Goal: Information Seeking & Learning: Learn about a topic

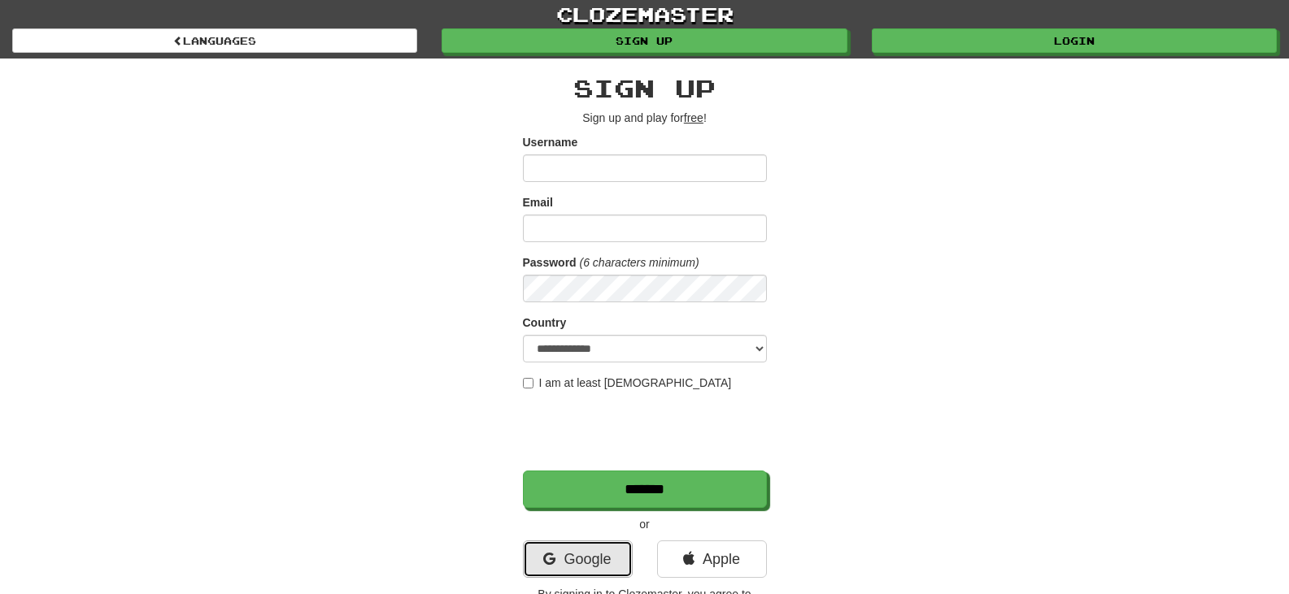
click at [606, 564] on link "Google" at bounding box center [578, 559] width 110 height 37
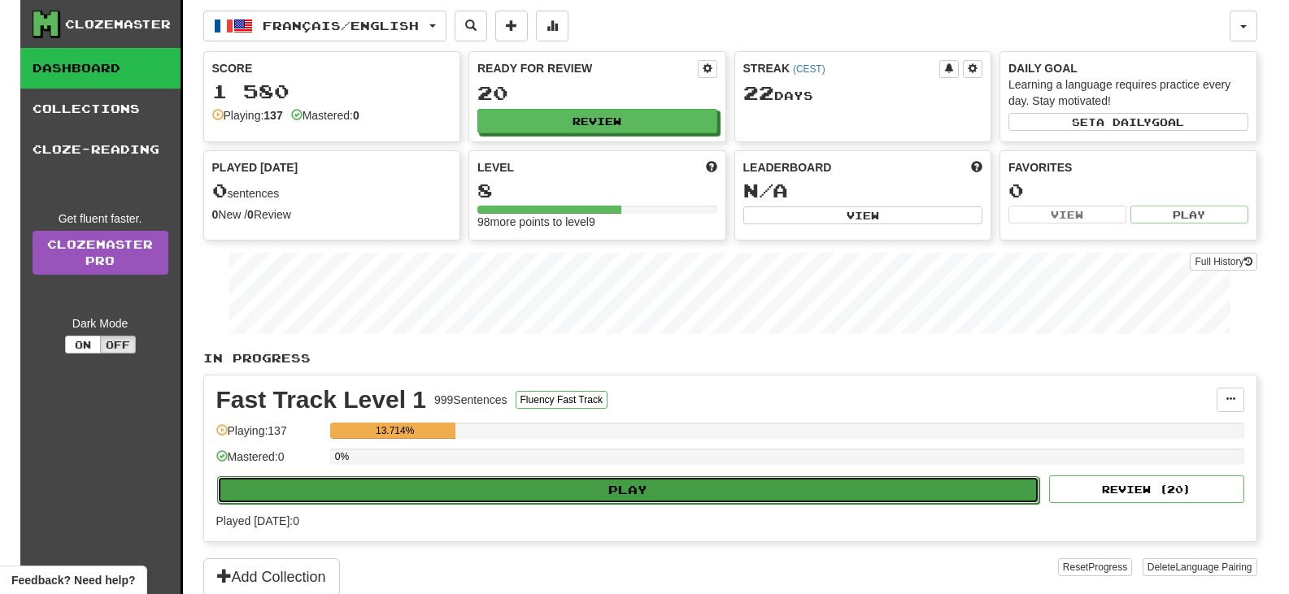
click at [624, 494] on button "Play" at bounding box center [628, 490] width 823 height 28
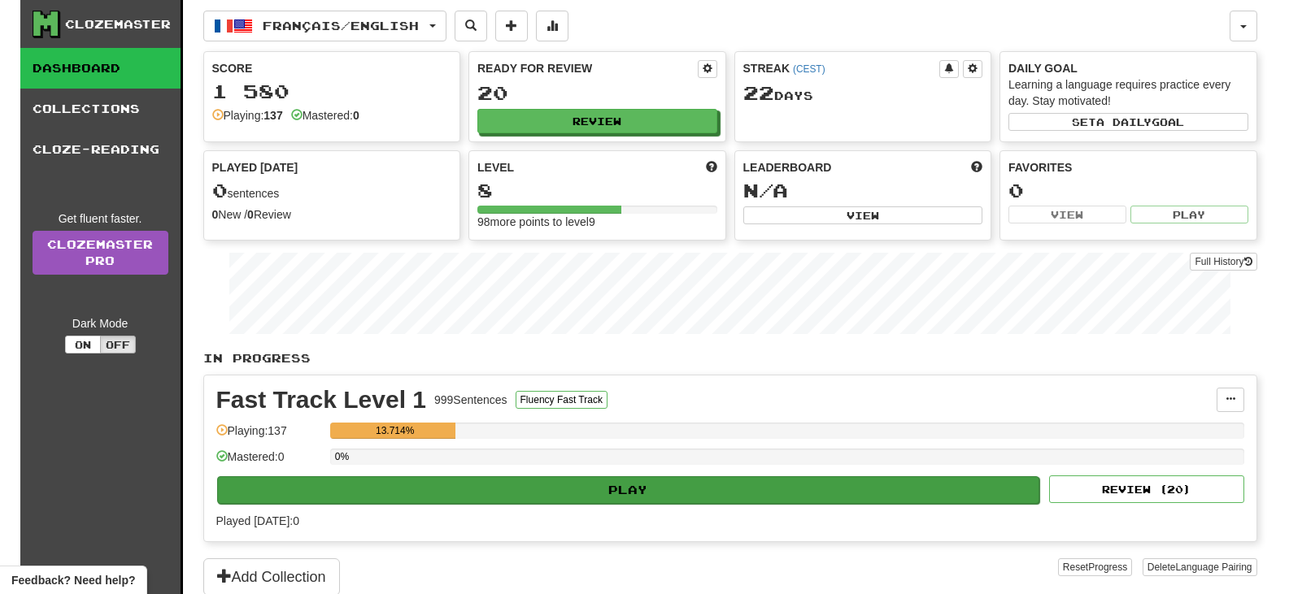
select select "**"
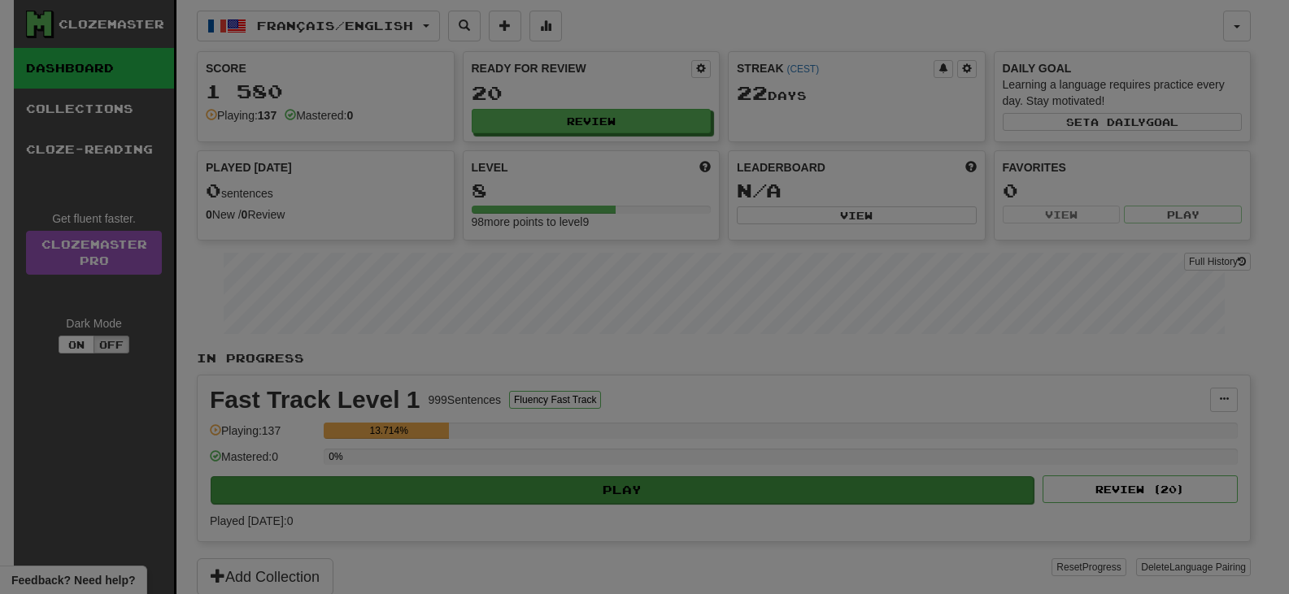
click at [624, 494] on div at bounding box center [644, 297] width 1289 height 594
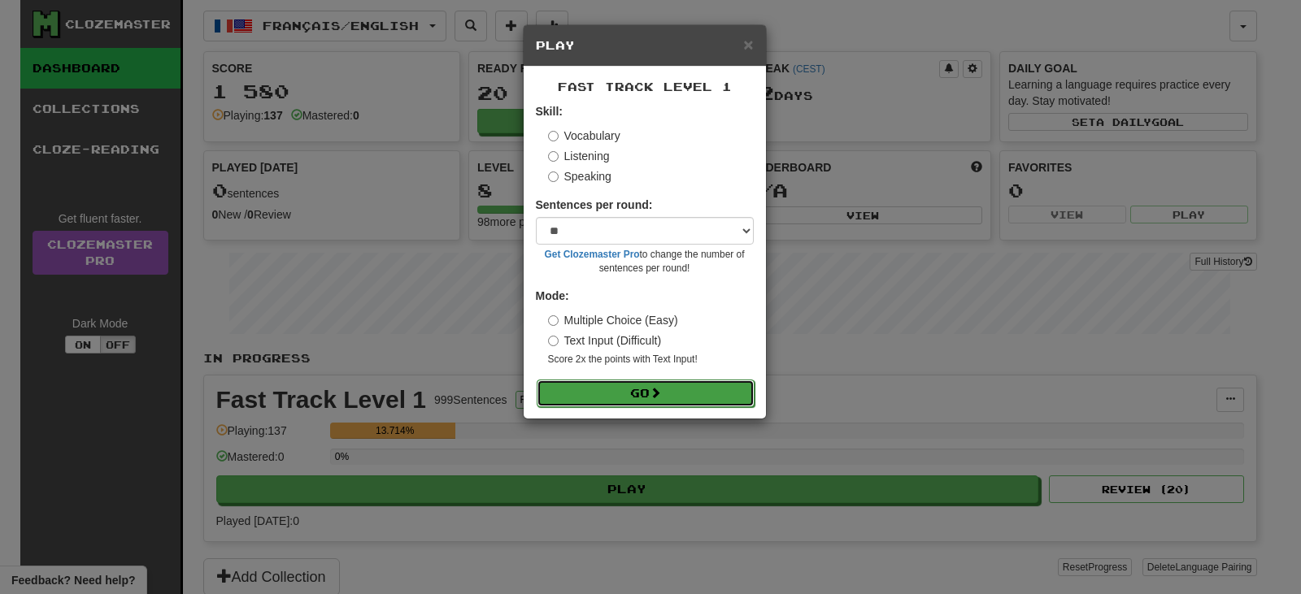
click at [633, 402] on button "Go" at bounding box center [646, 394] width 218 height 28
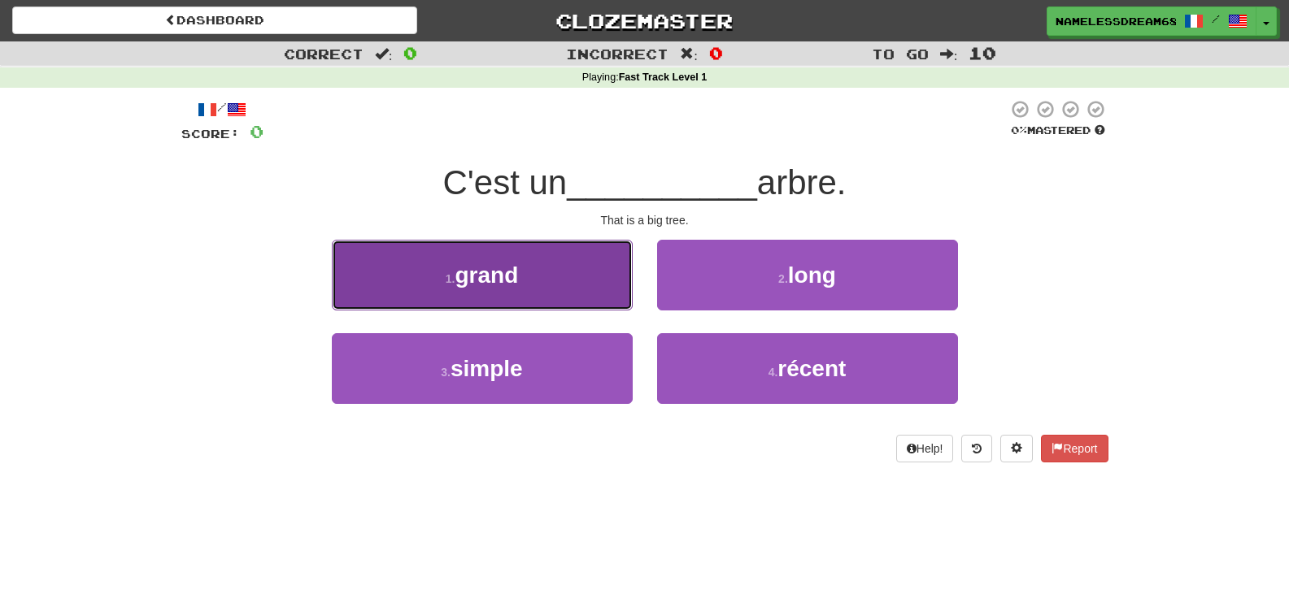
click at [551, 271] on button "1 . grand" at bounding box center [482, 275] width 301 height 71
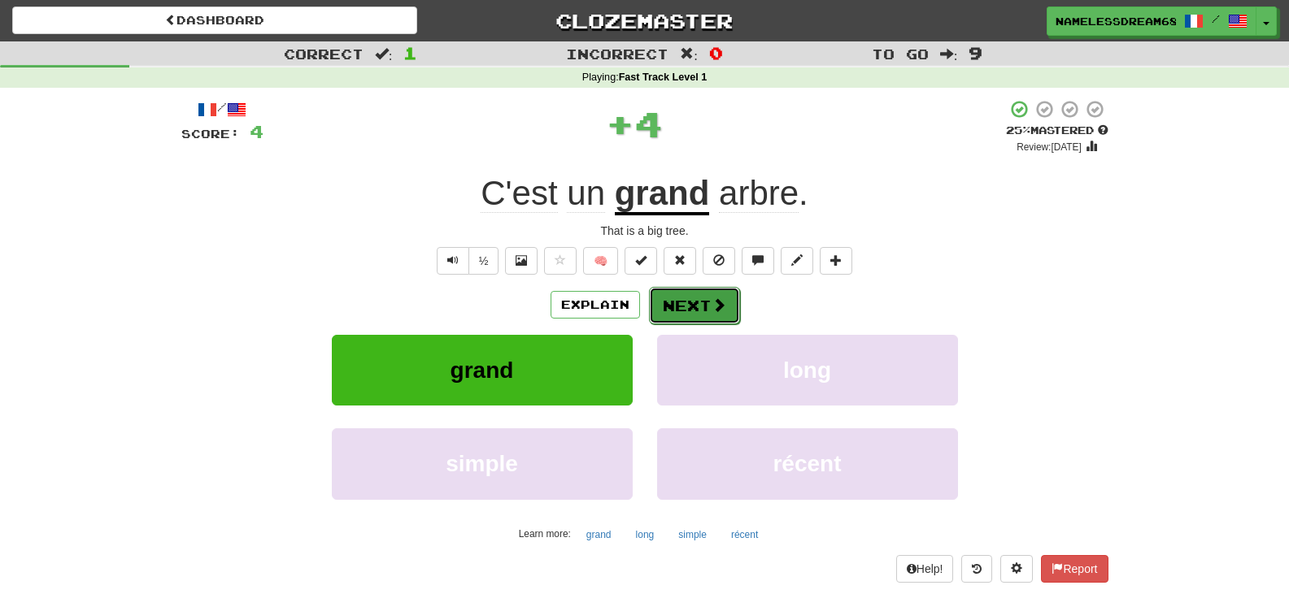
click at [685, 311] on button "Next" at bounding box center [694, 305] width 91 height 37
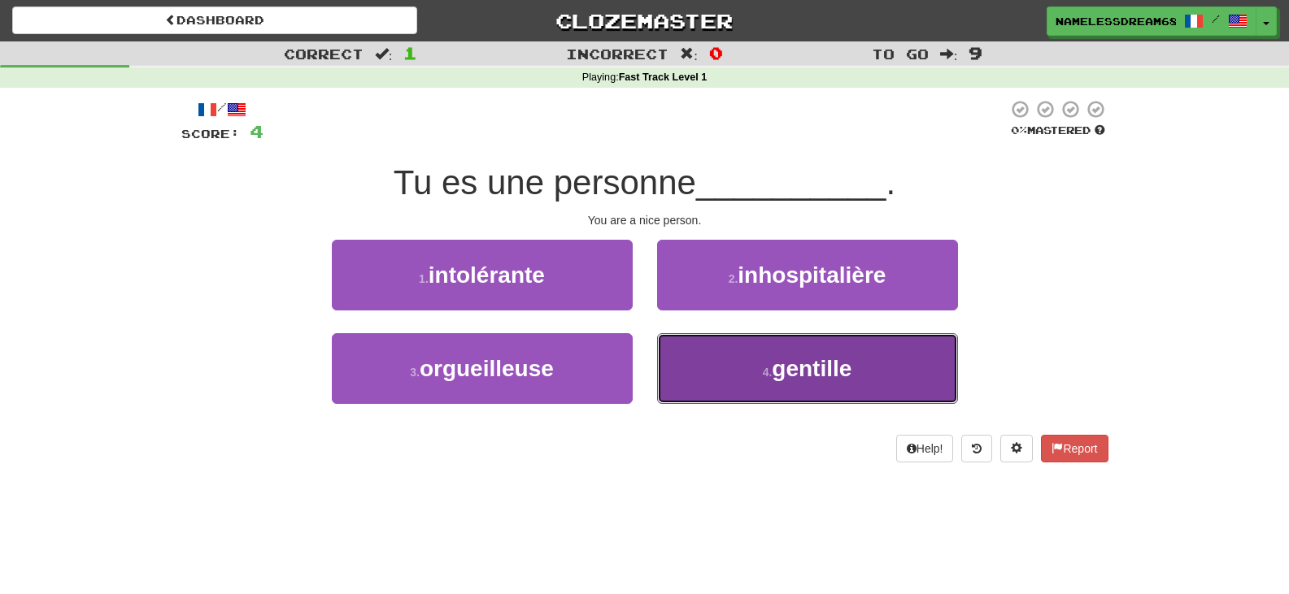
click at [721, 374] on button "4 . [GEOGRAPHIC_DATA]" at bounding box center [807, 368] width 301 height 71
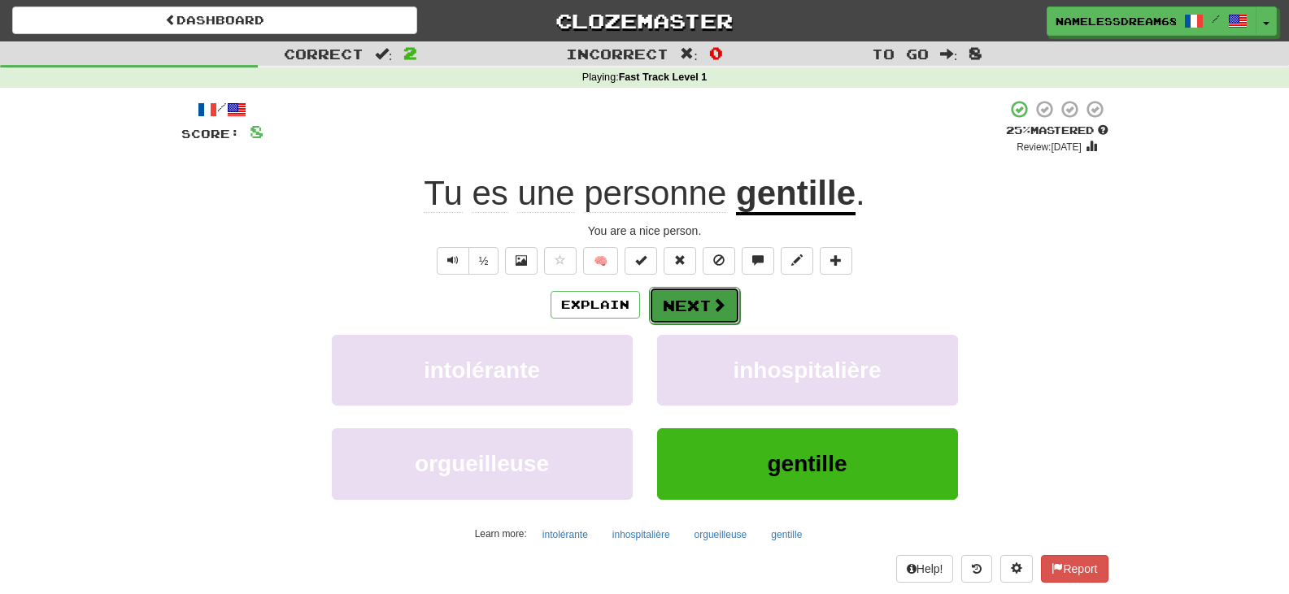
click at [683, 309] on button "Next" at bounding box center [694, 305] width 91 height 37
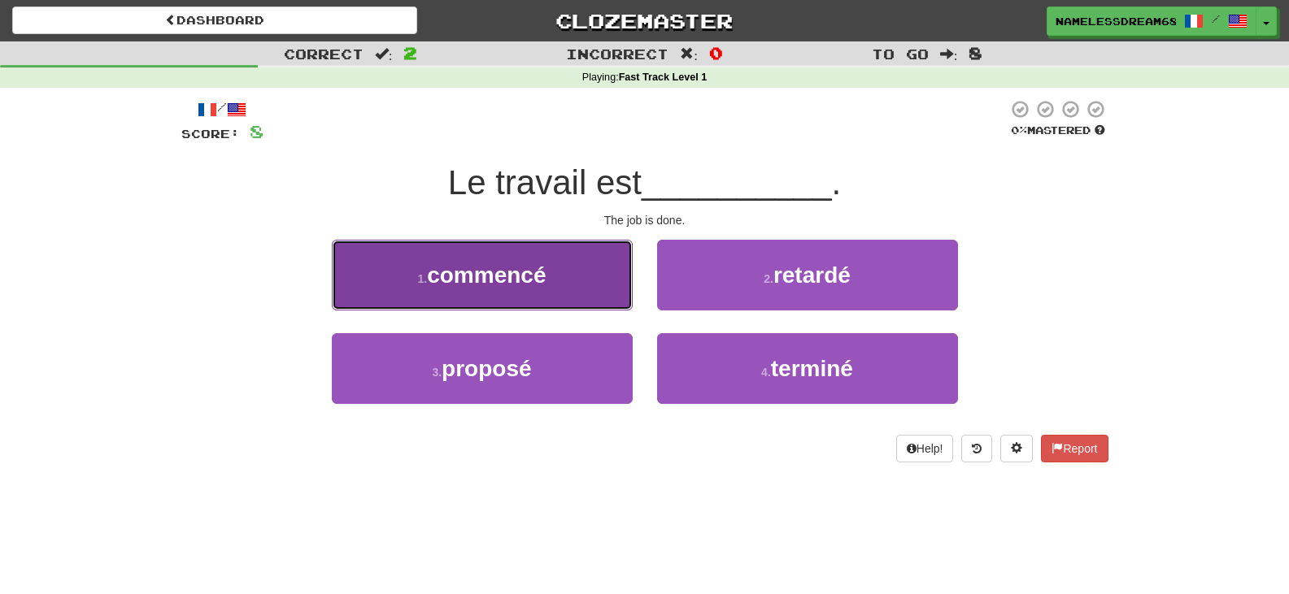
click at [600, 308] on button "1 . commencé" at bounding box center [482, 275] width 301 height 71
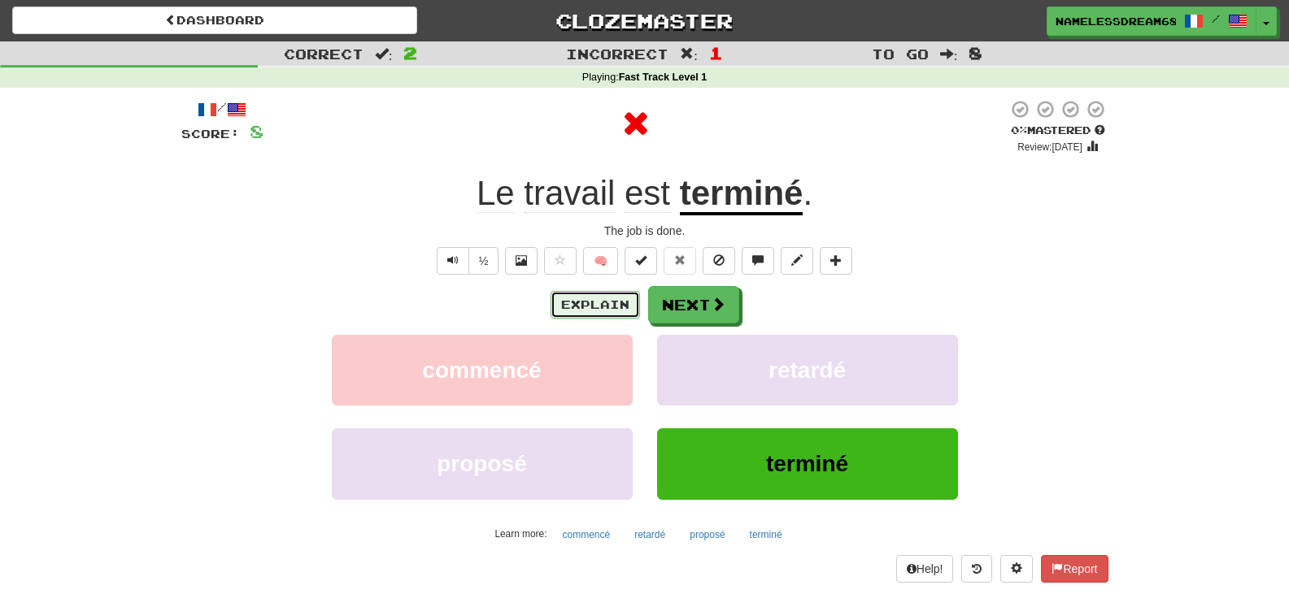
click at [625, 313] on button "Explain" at bounding box center [594, 305] width 89 height 28
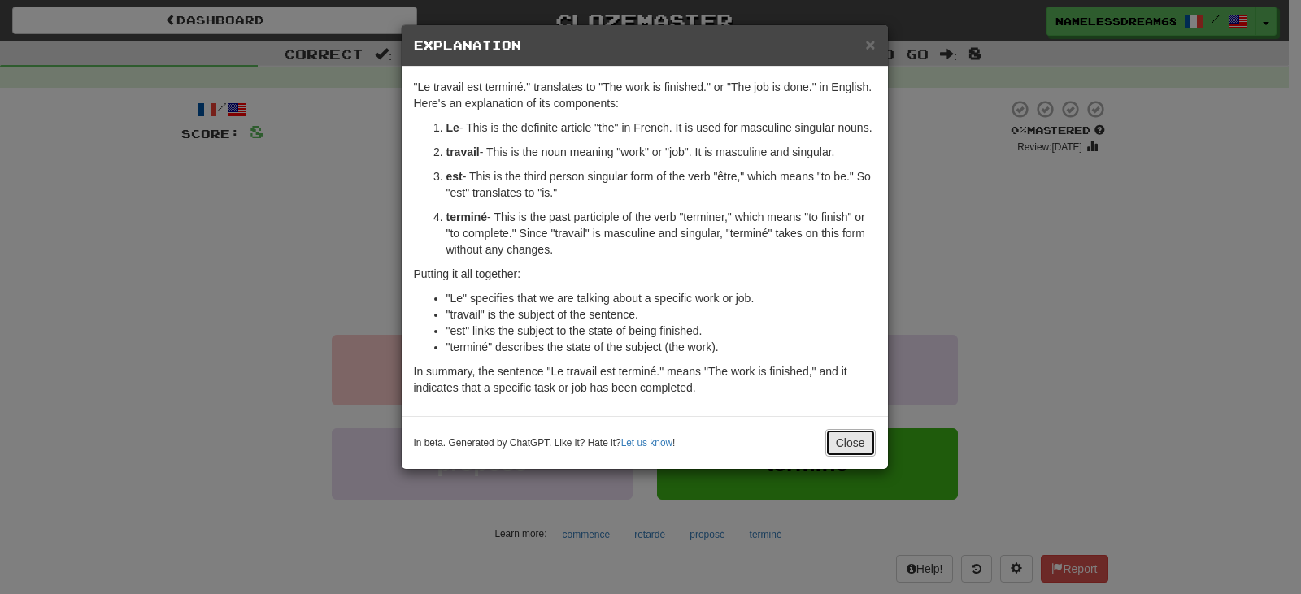
click at [832, 442] on button "Close" at bounding box center [850, 443] width 50 height 28
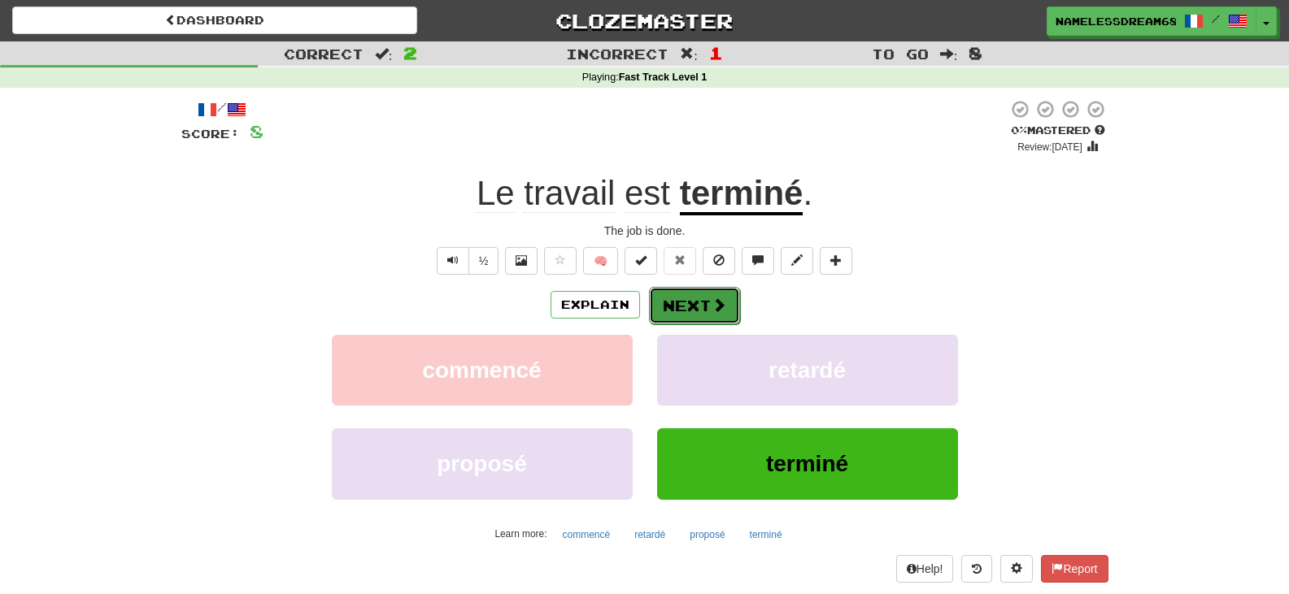
click at [686, 303] on button "Next" at bounding box center [694, 305] width 91 height 37
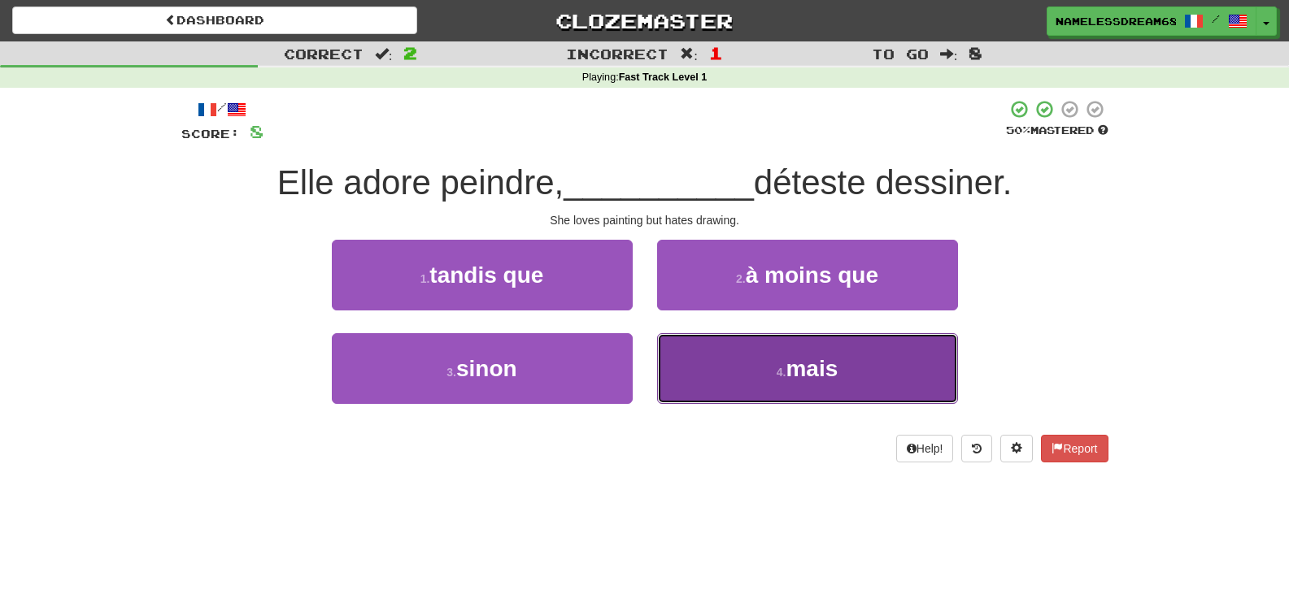
click at [733, 386] on button "4 . mais" at bounding box center [807, 368] width 301 height 71
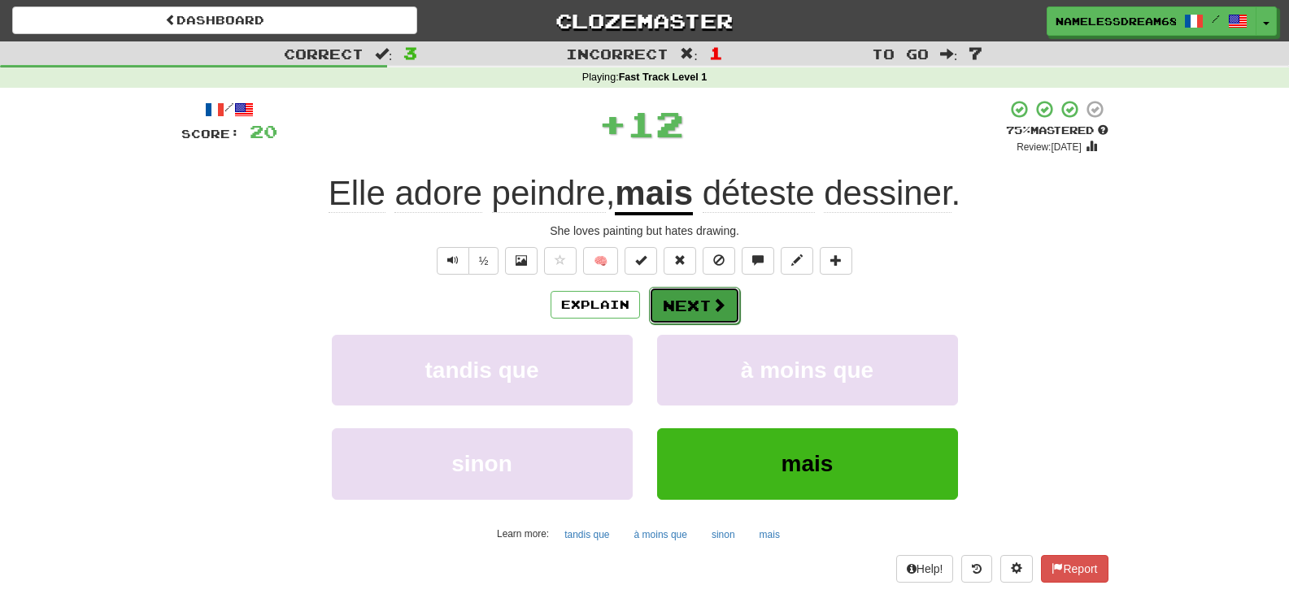
click at [686, 308] on button "Next" at bounding box center [694, 305] width 91 height 37
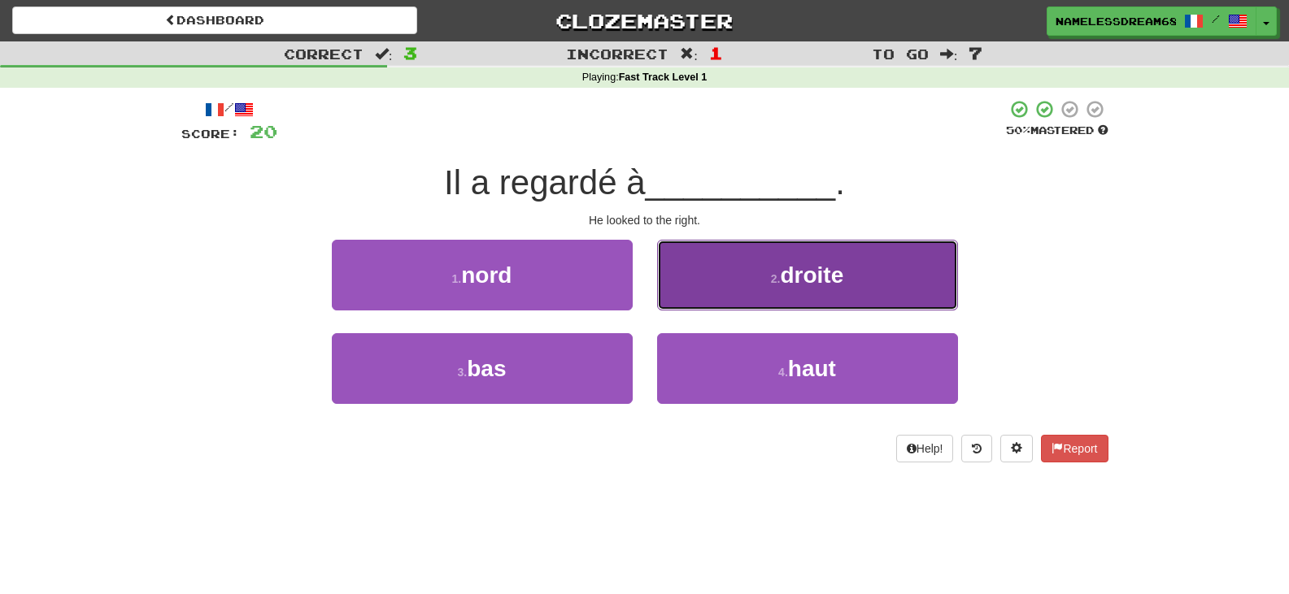
click at [703, 301] on button "2 . droite" at bounding box center [807, 275] width 301 height 71
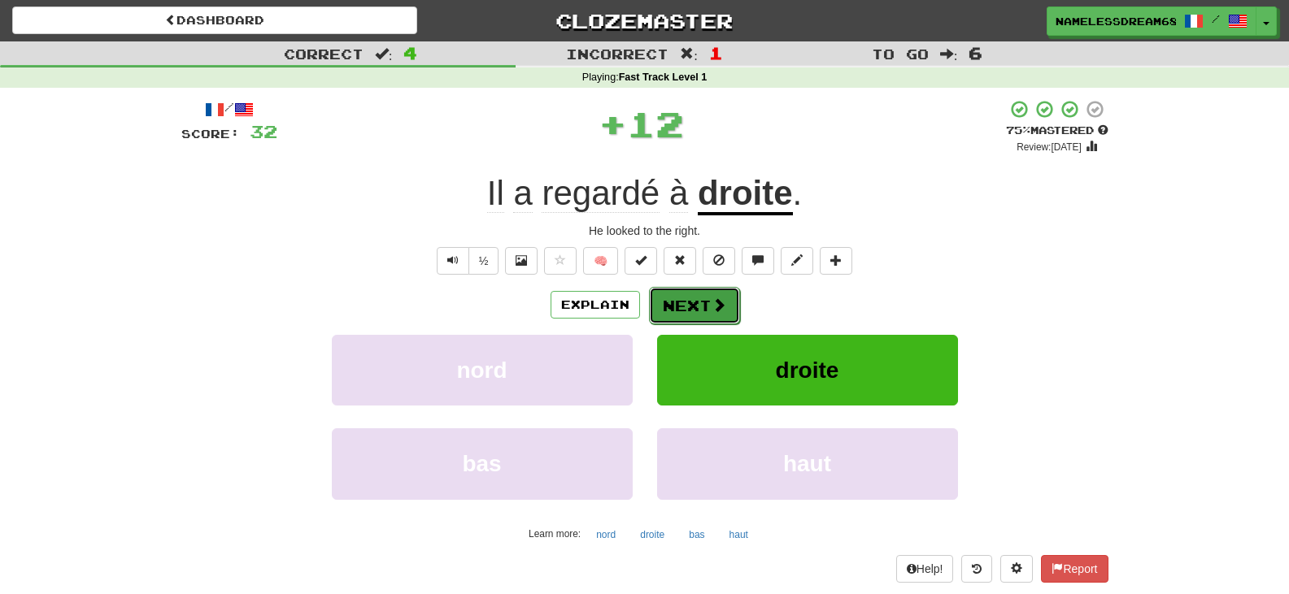
click at [703, 307] on button "Next" at bounding box center [694, 305] width 91 height 37
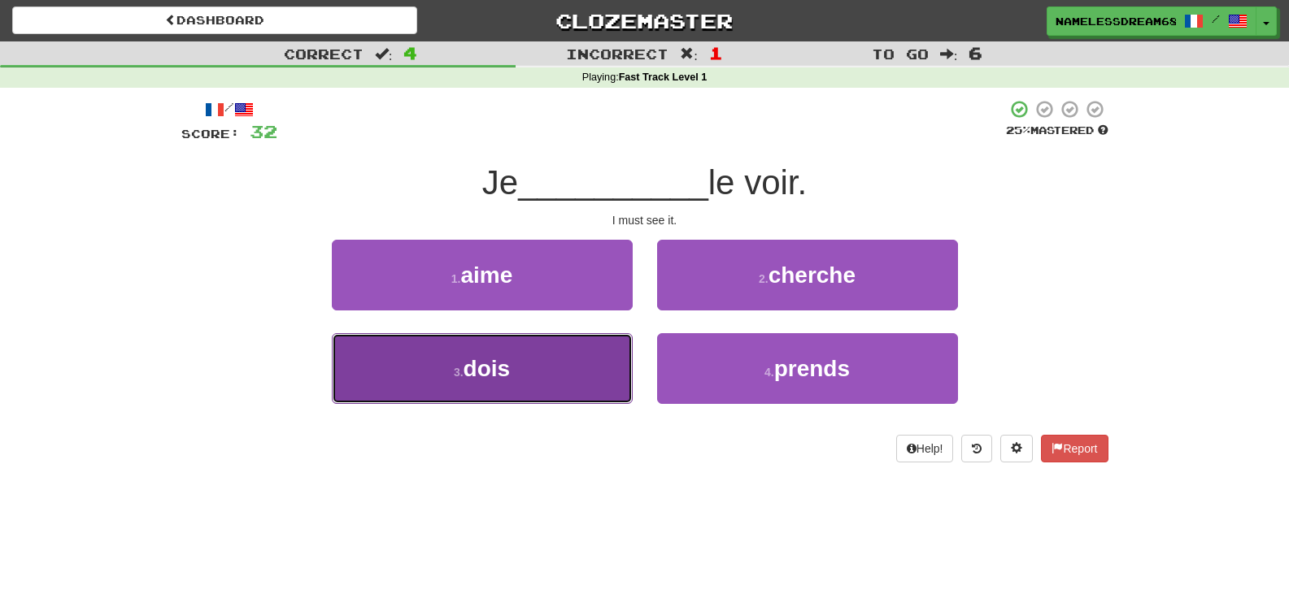
click at [585, 375] on button "3 . dois" at bounding box center [482, 368] width 301 height 71
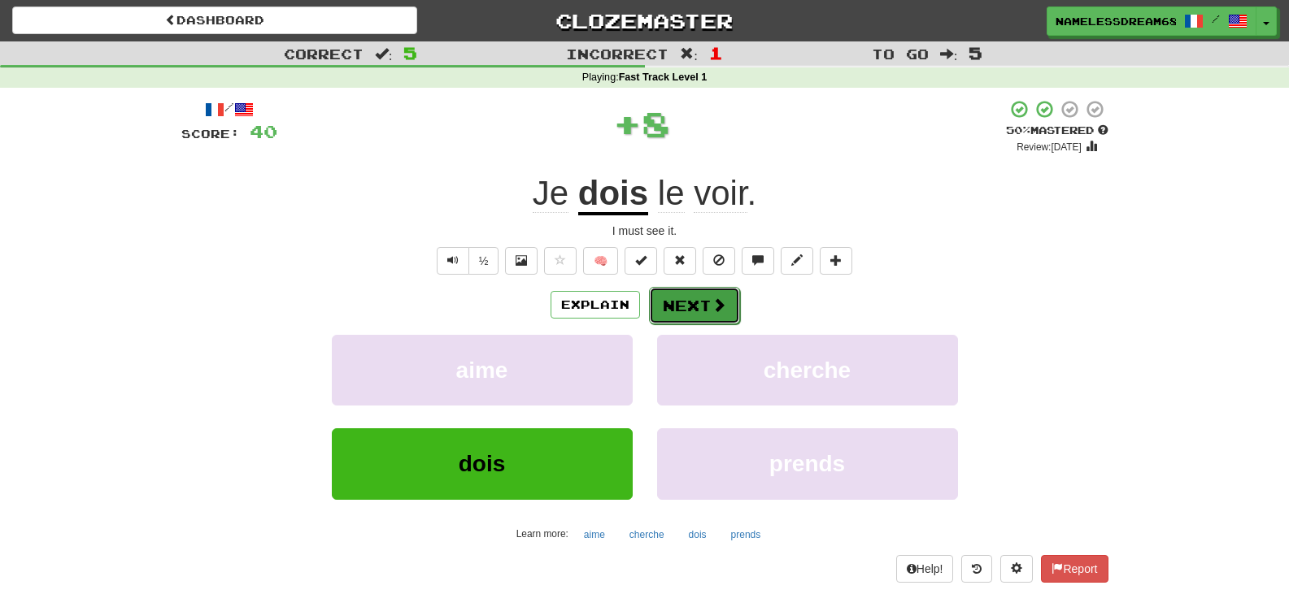
click at [690, 297] on button "Next" at bounding box center [694, 305] width 91 height 37
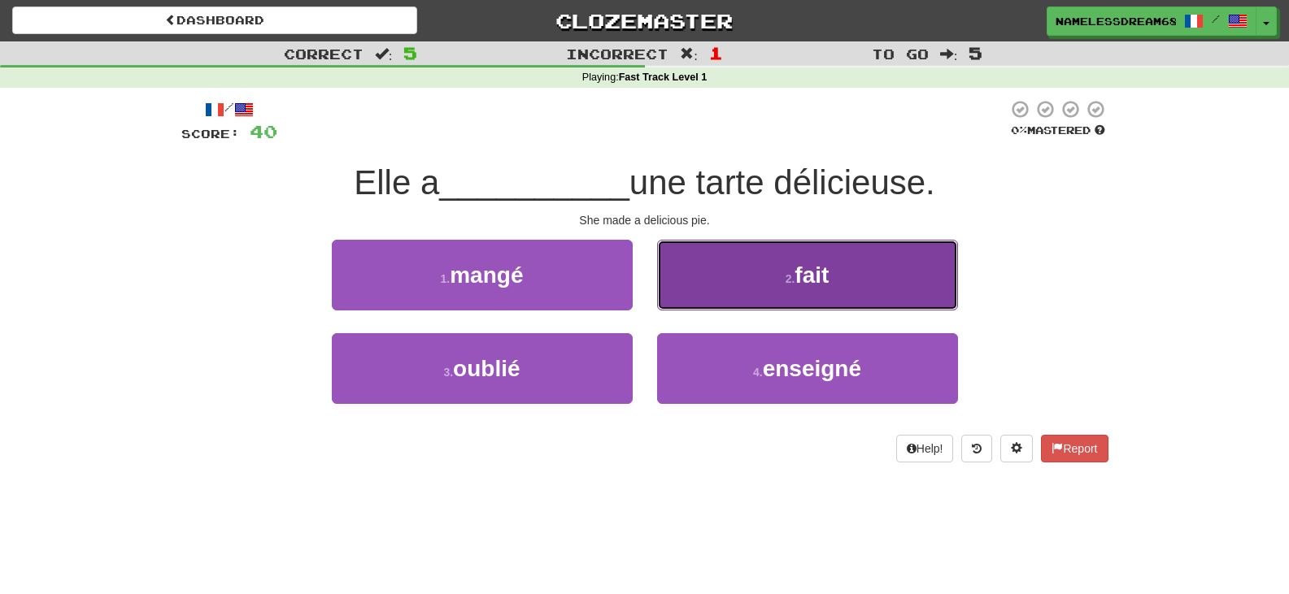
click at [713, 295] on button "2 . fait" at bounding box center [807, 275] width 301 height 71
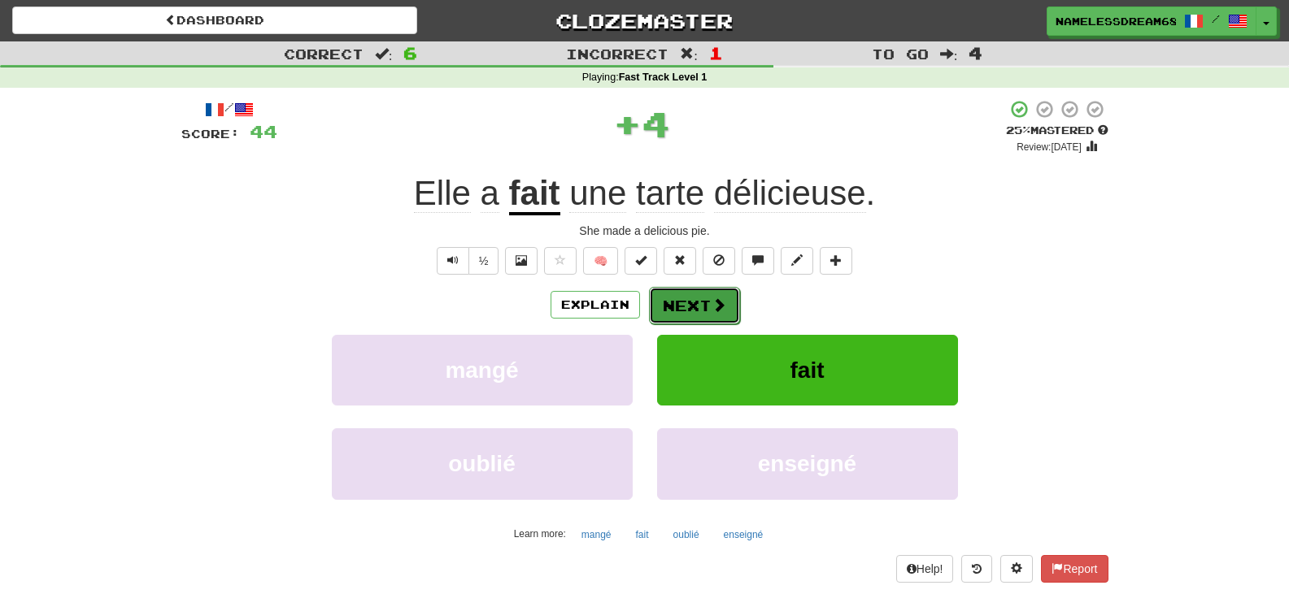
click at [690, 306] on button "Next" at bounding box center [694, 305] width 91 height 37
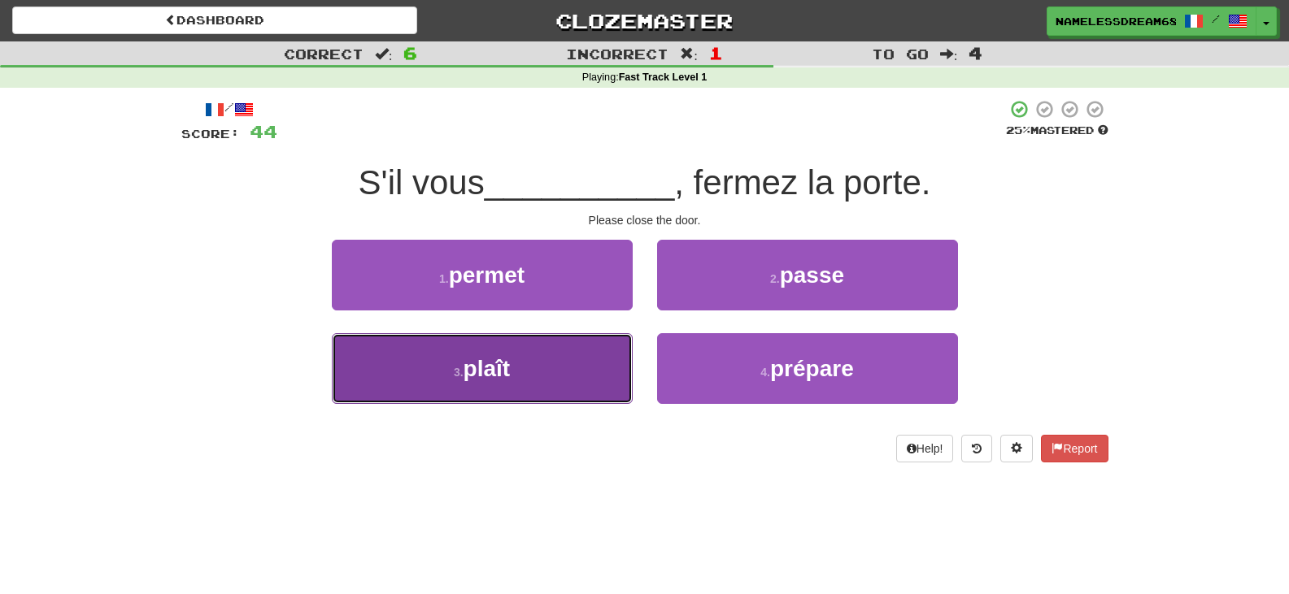
click at [569, 365] on button "3 . plaît" at bounding box center [482, 368] width 301 height 71
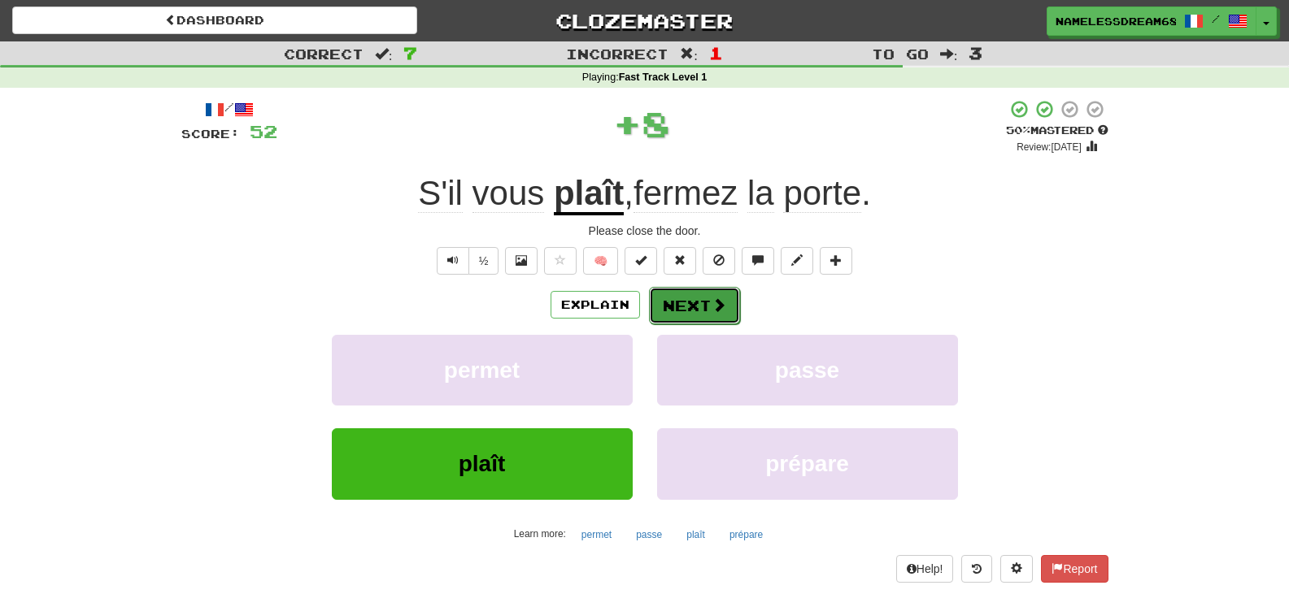
click at [692, 302] on button "Next" at bounding box center [694, 305] width 91 height 37
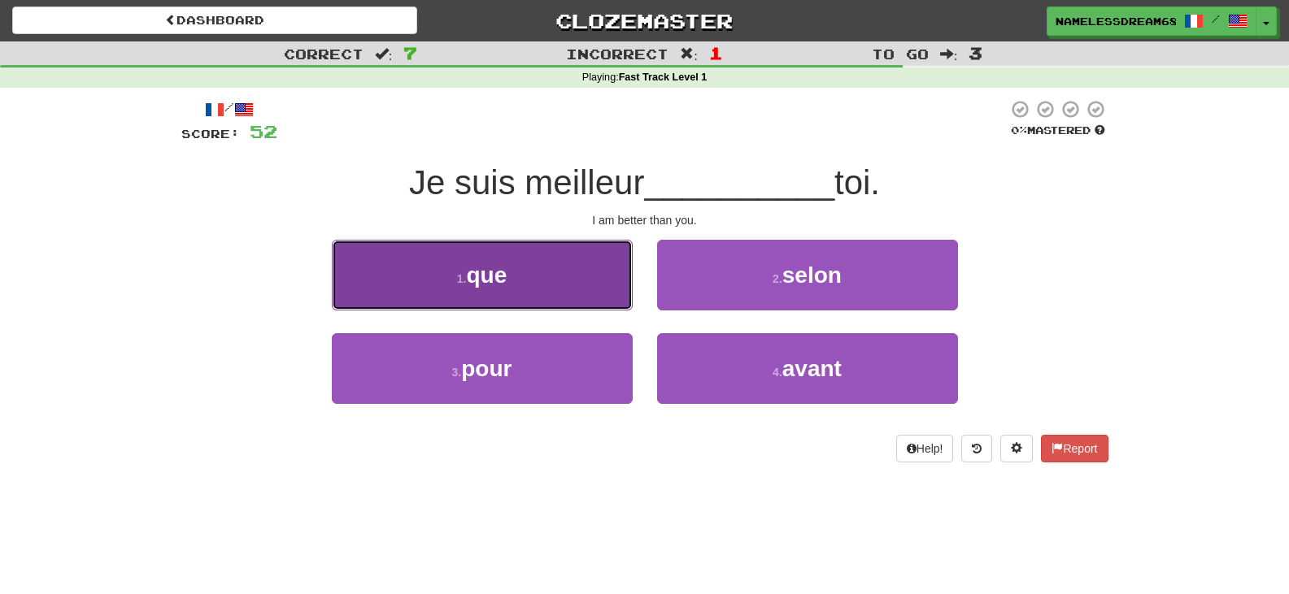
click at [598, 289] on button "1 . que" at bounding box center [482, 275] width 301 height 71
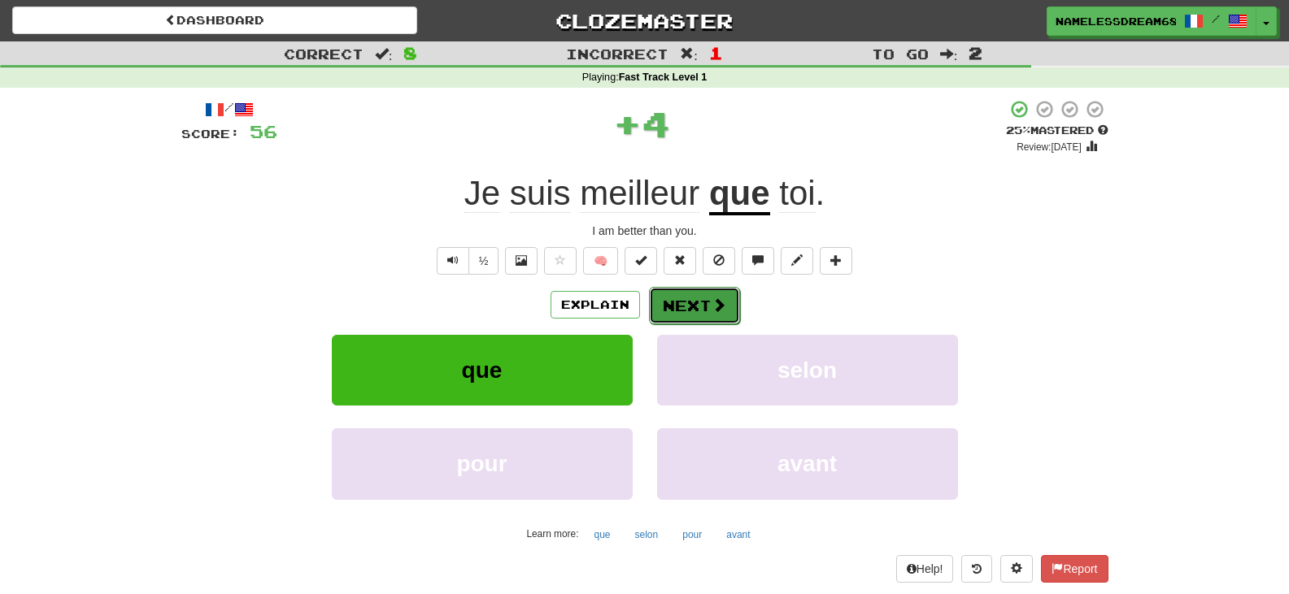
click at [677, 304] on button "Next" at bounding box center [694, 305] width 91 height 37
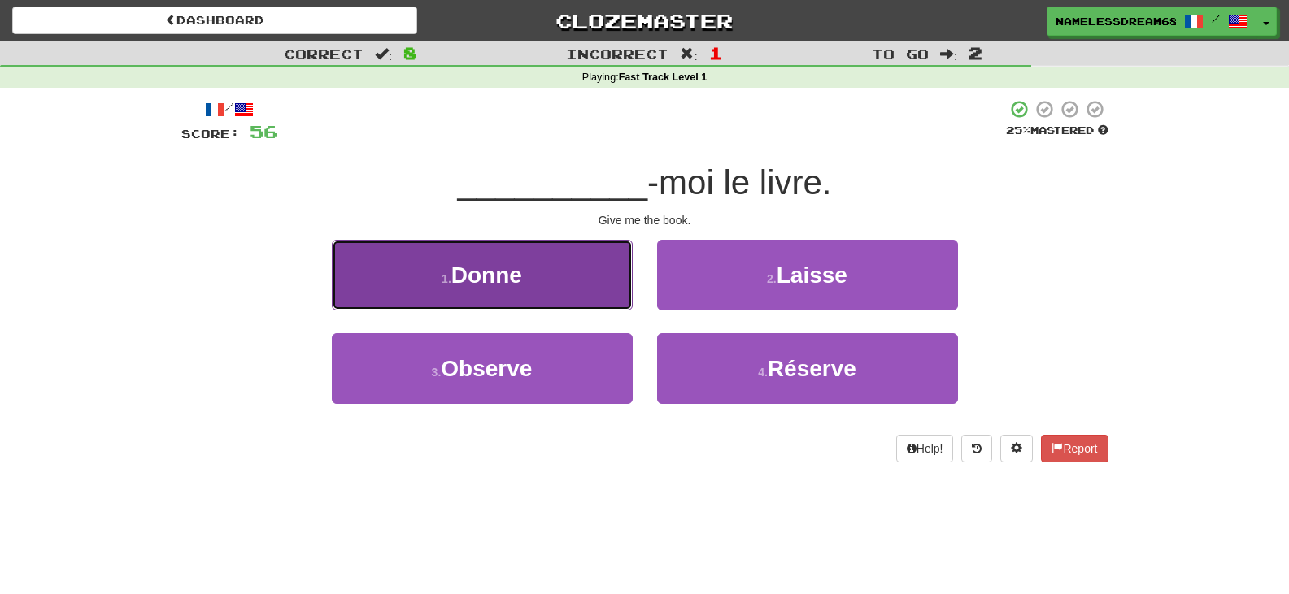
click at [599, 289] on button "1 . Donne" at bounding box center [482, 275] width 301 height 71
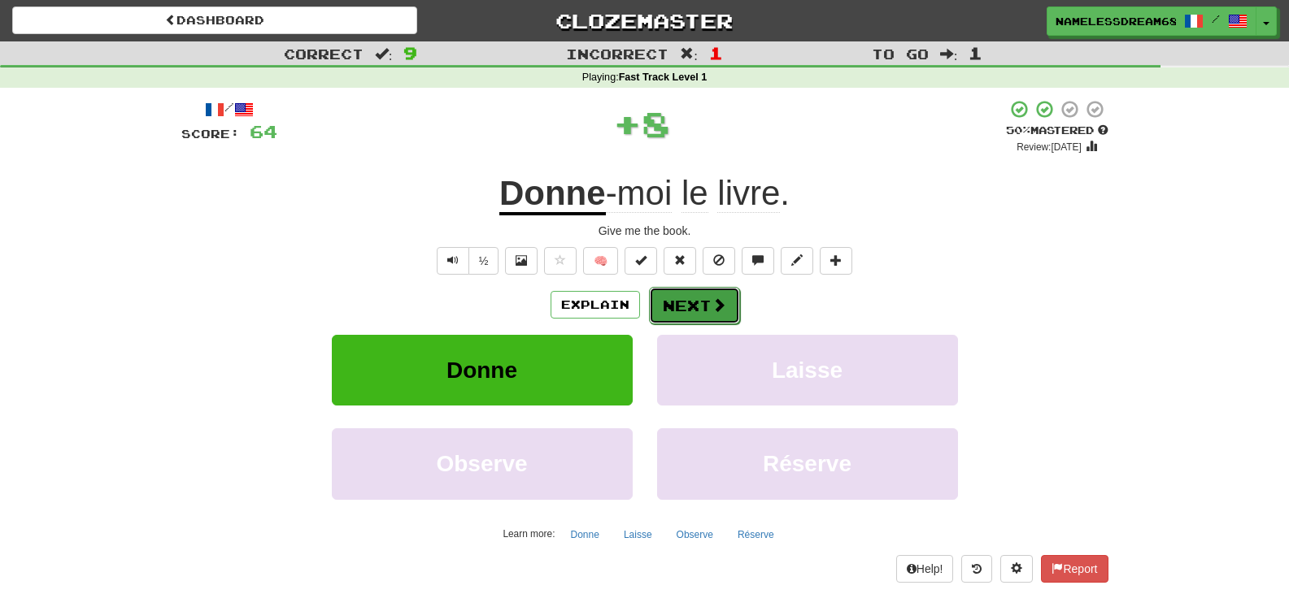
click at [693, 305] on button "Next" at bounding box center [694, 305] width 91 height 37
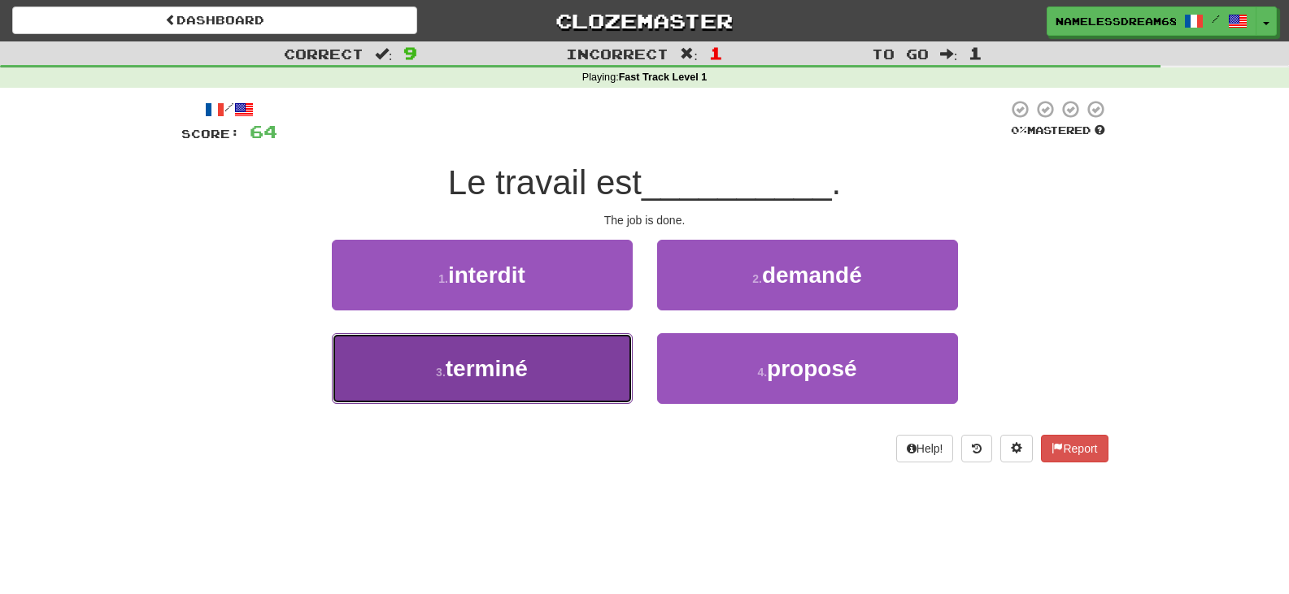
click at [576, 354] on button "3 . terminé" at bounding box center [482, 368] width 301 height 71
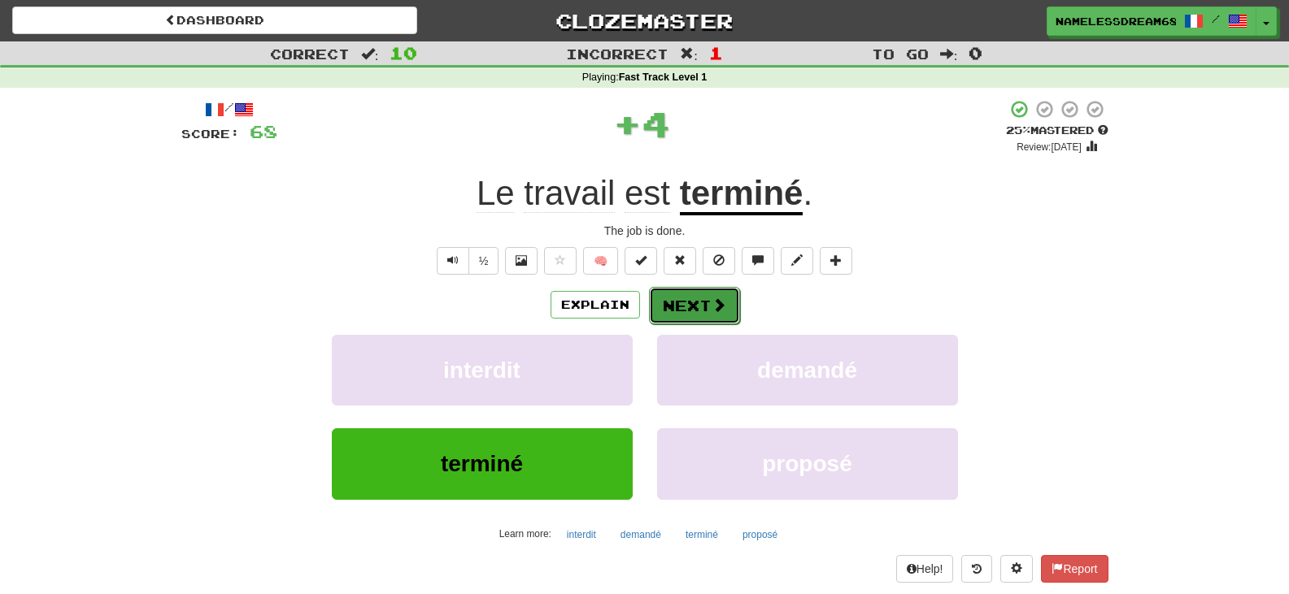
click at [682, 308] on button "Next" at bounding box center [694, 305] width 91 height 37
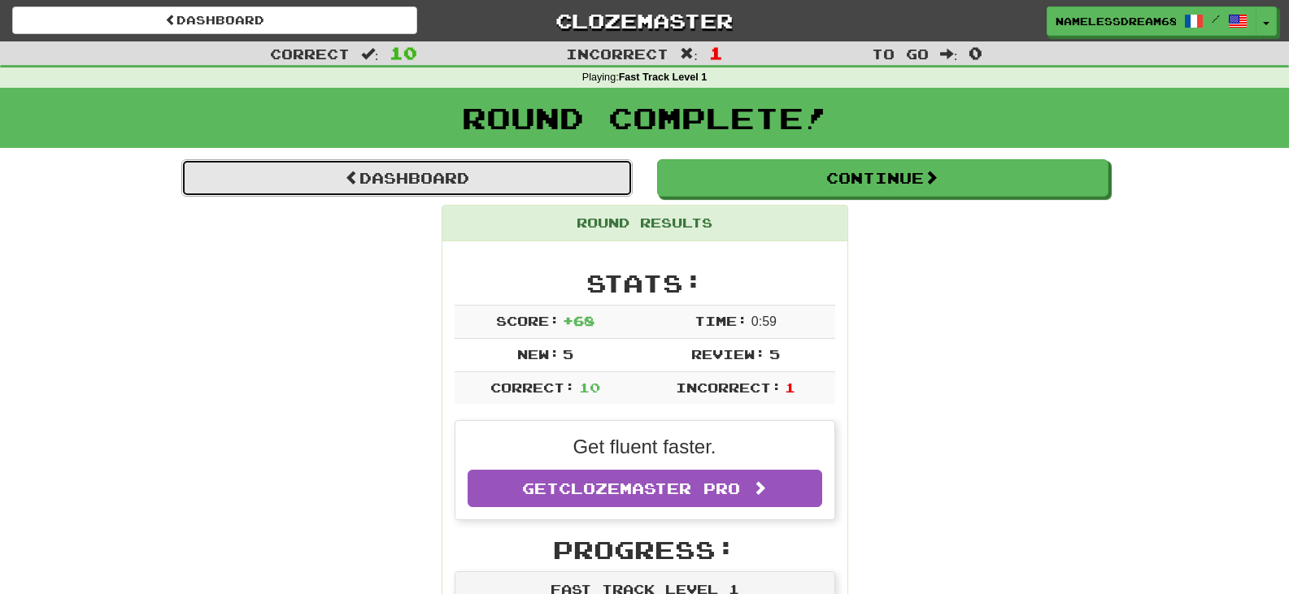
click at [463, 176] on link "Dashboard" at bounding box center [406, 177] width 451 height 37
